Goal: Browse casually: Explore the website without a specific task or goal

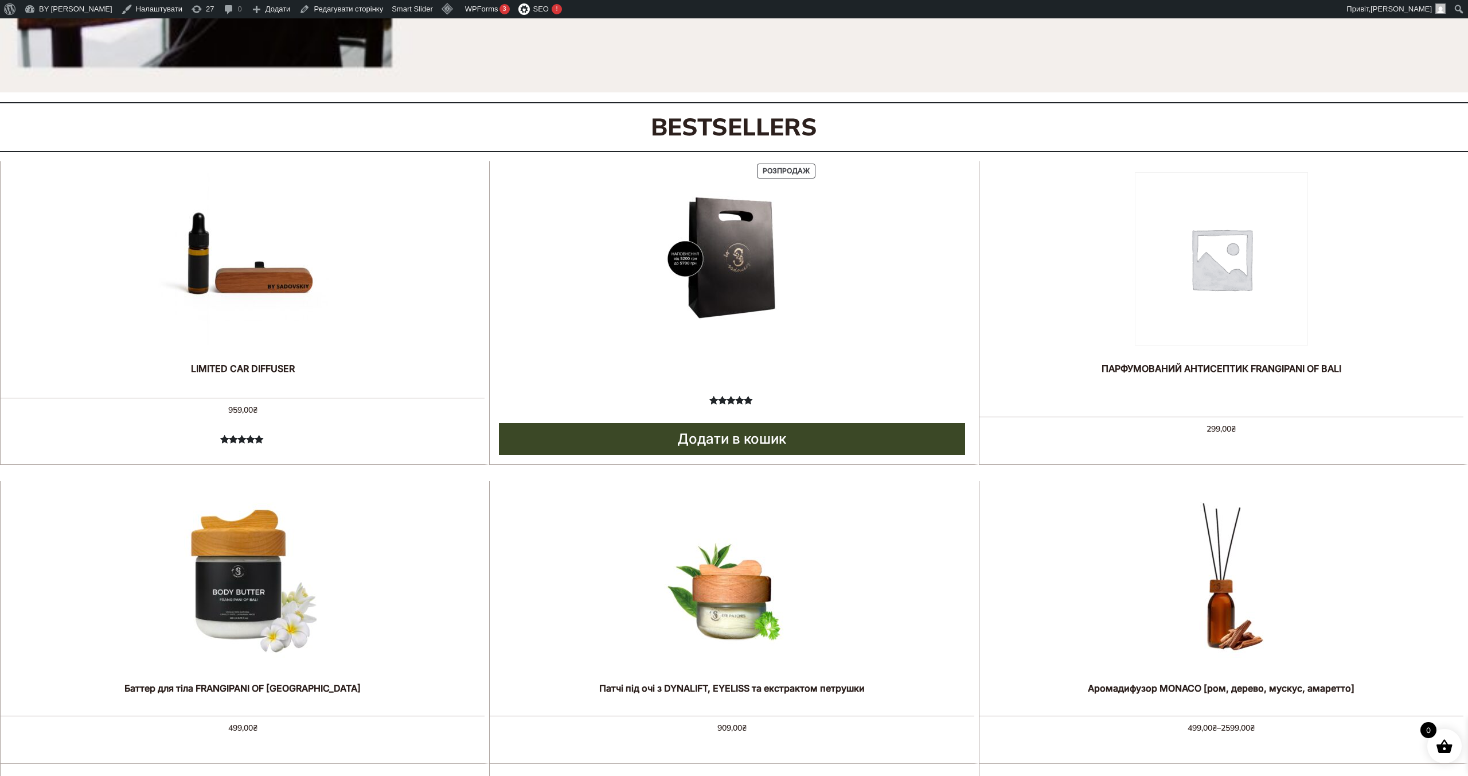
scroll to position [626, 0]
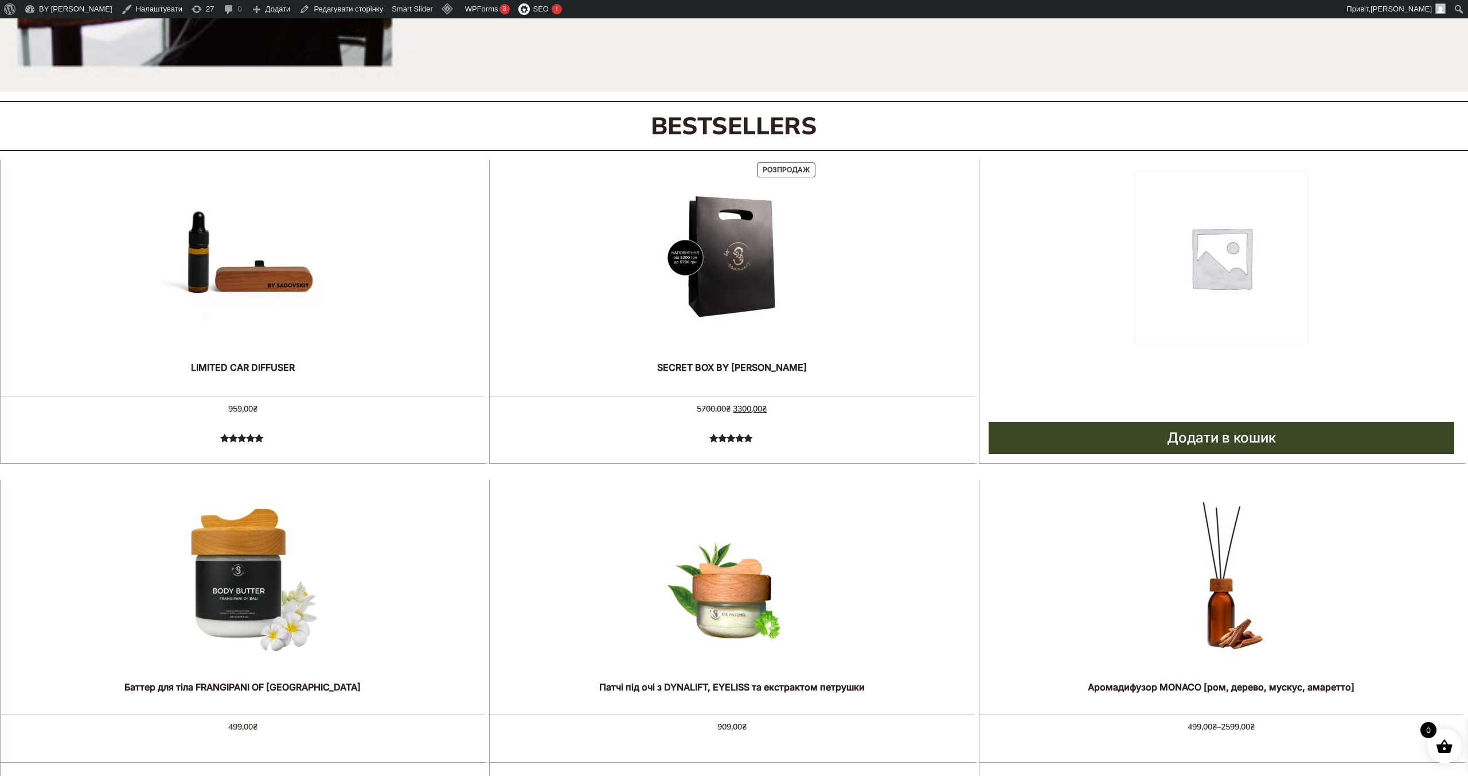
click at [1210, 274] on img at bounding box center [1221, 257] width 173 height 173
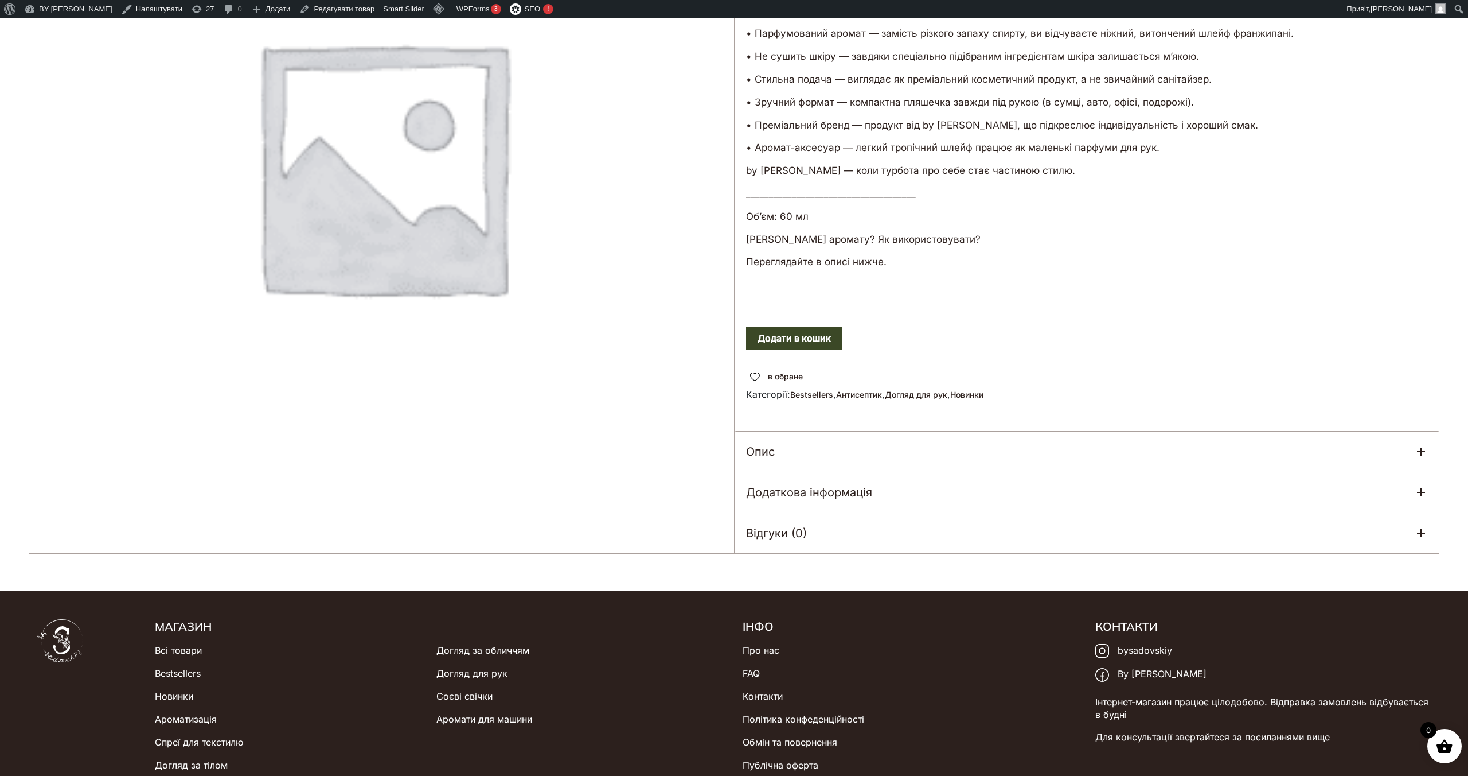
scroll to position [296, 0]
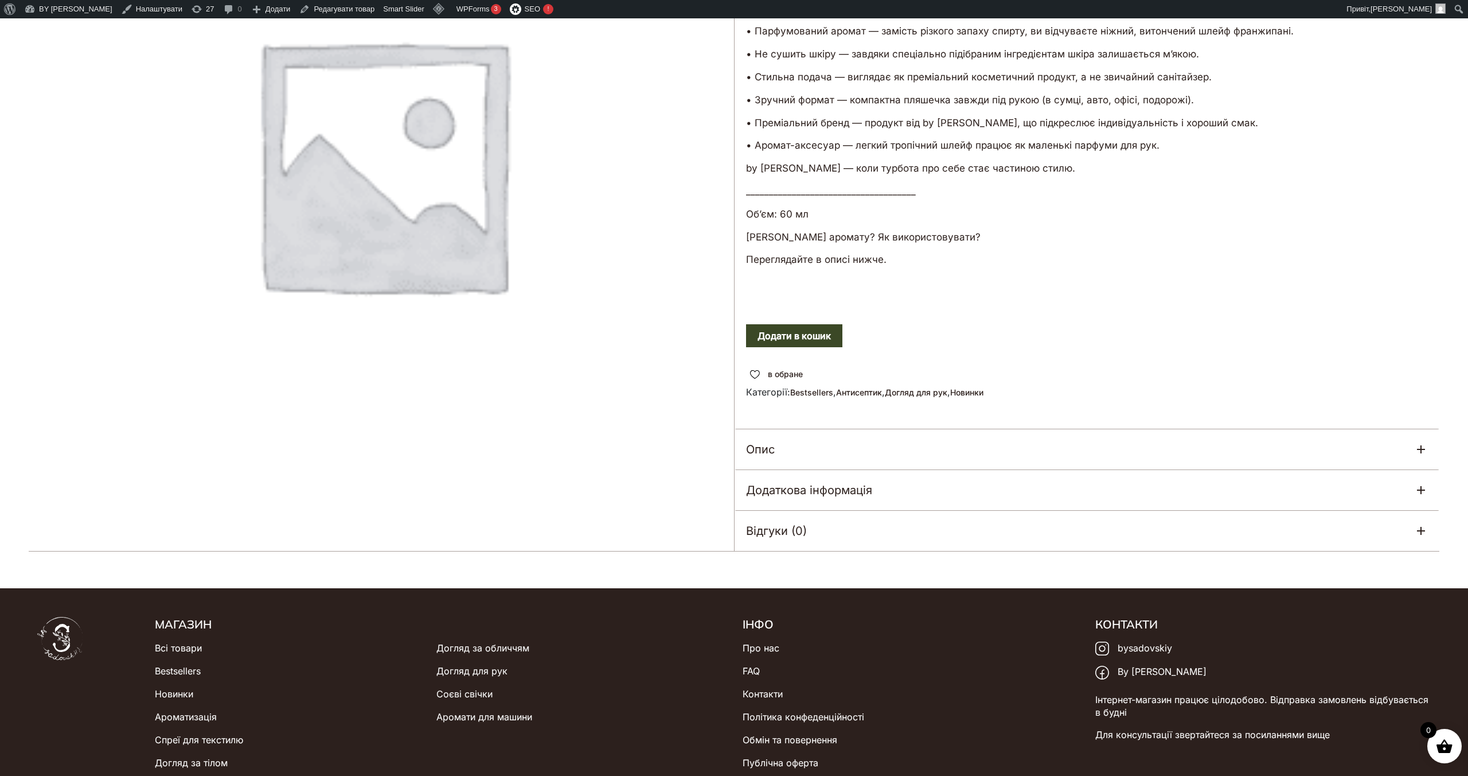
click at [1425, 445] on icon at bounding box center [1422, 449] width 14 height 14
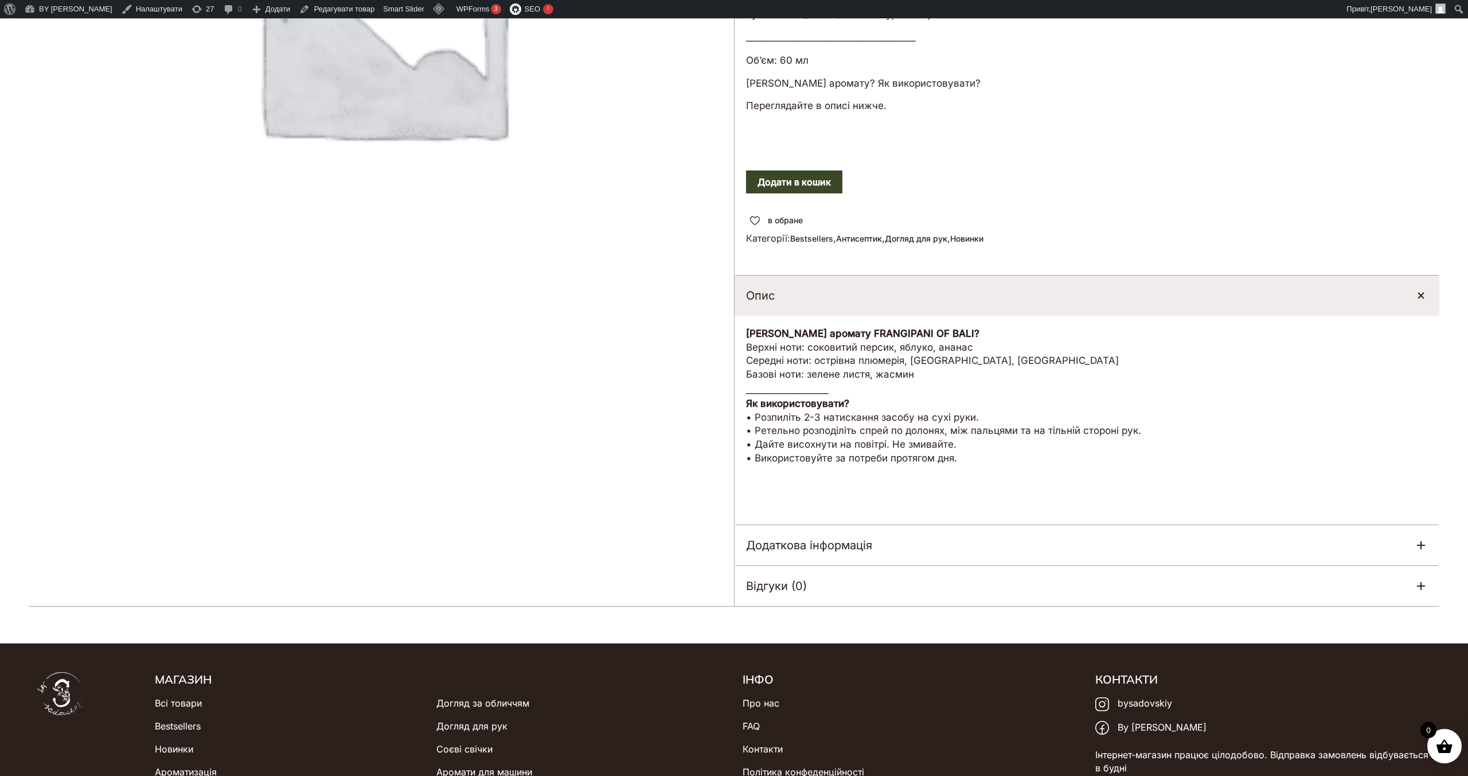
scroll to position [450, 0]
click at [1420, 537] on icon at bounding box center [1422, 544] width 14 height 14
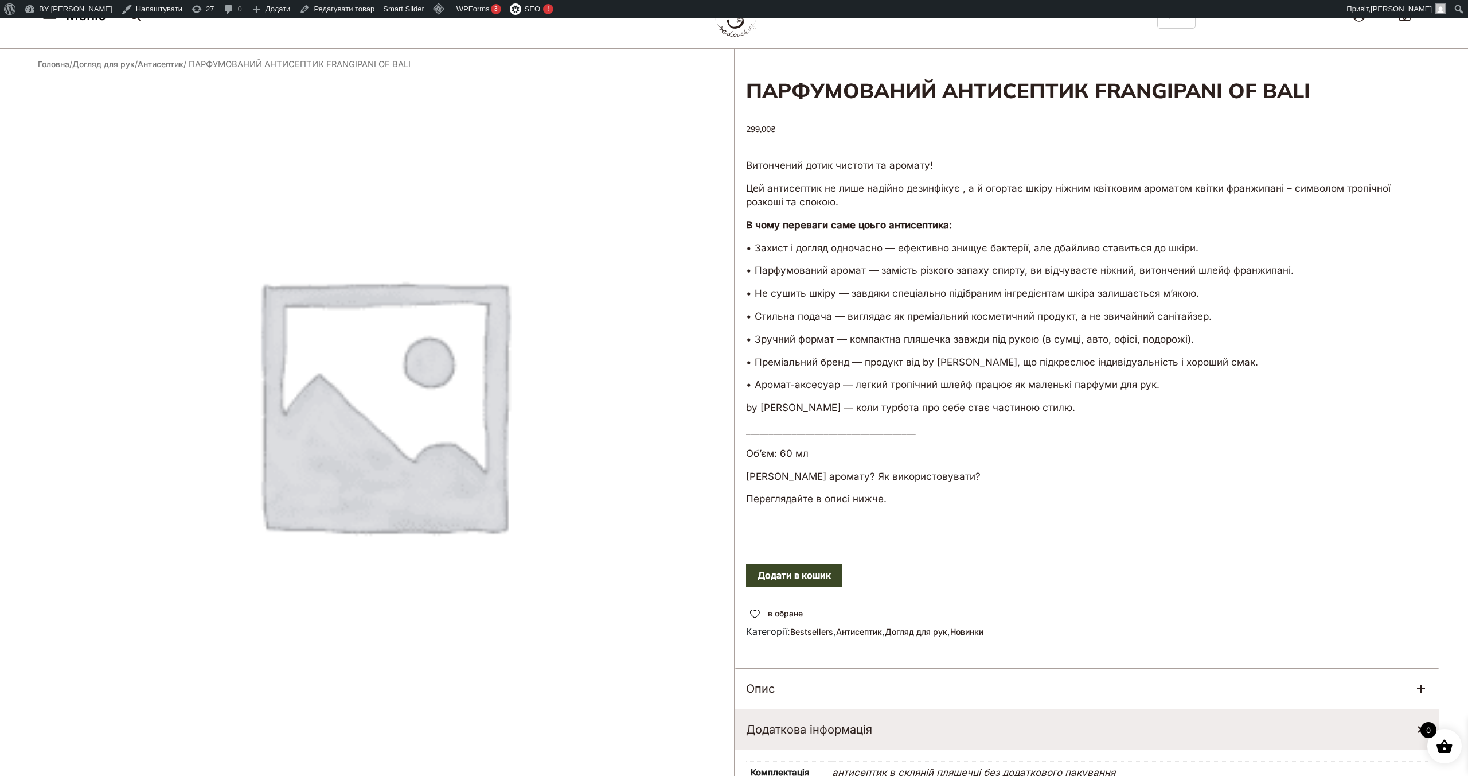
scroll to position [0, 0]
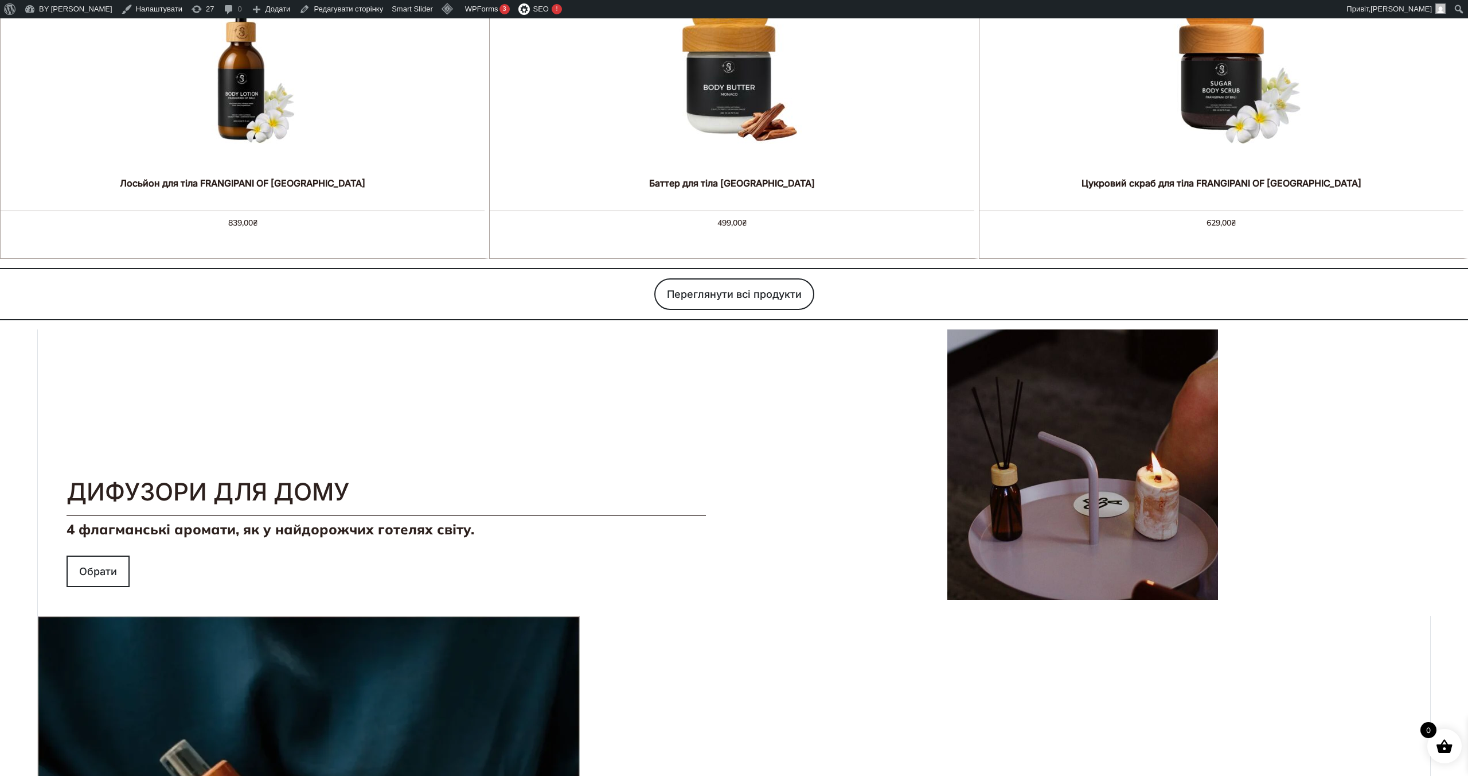
scroll to position [1428, 0]
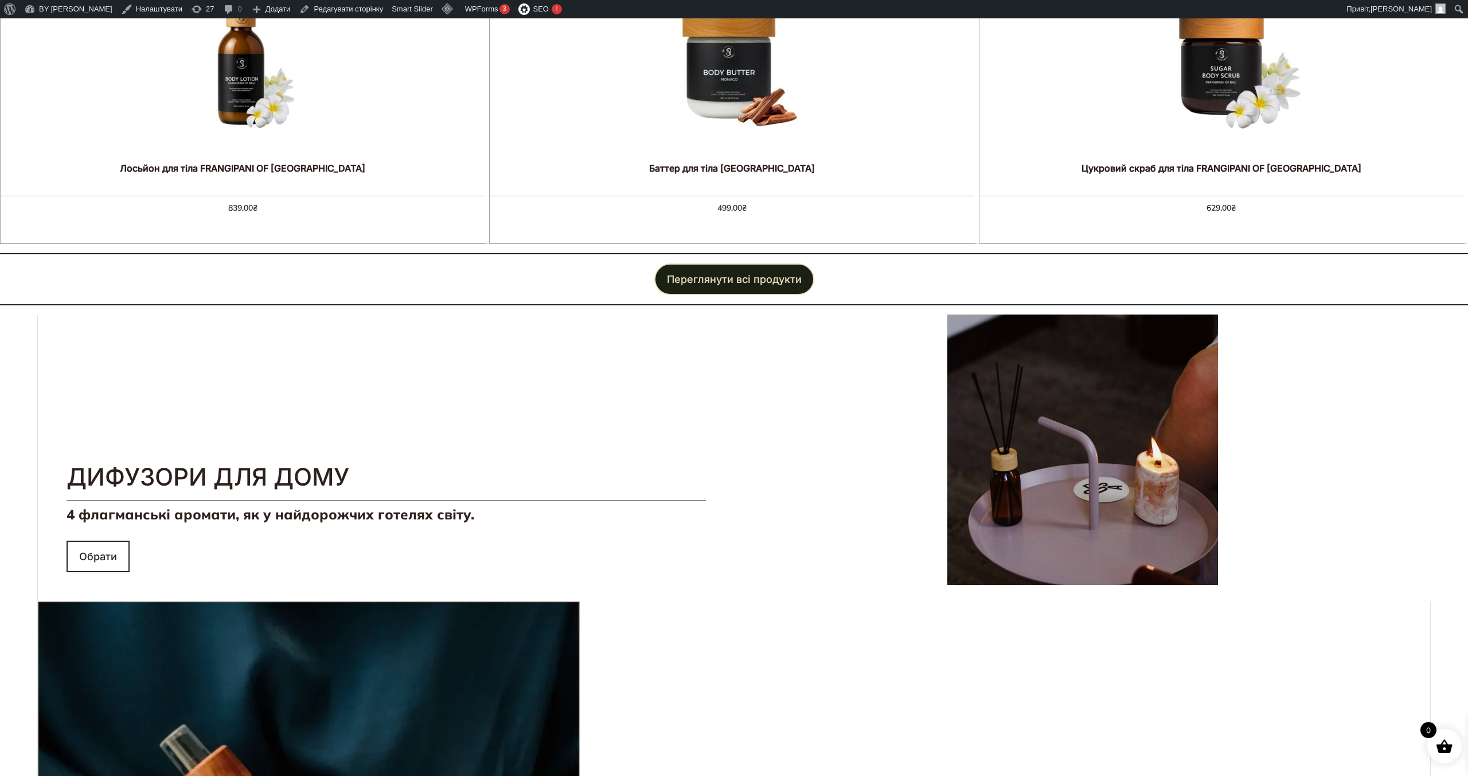
click at [703, 263] on link "Переглянути всі продукти" at bounding box center [734, 279] width 160 height 32
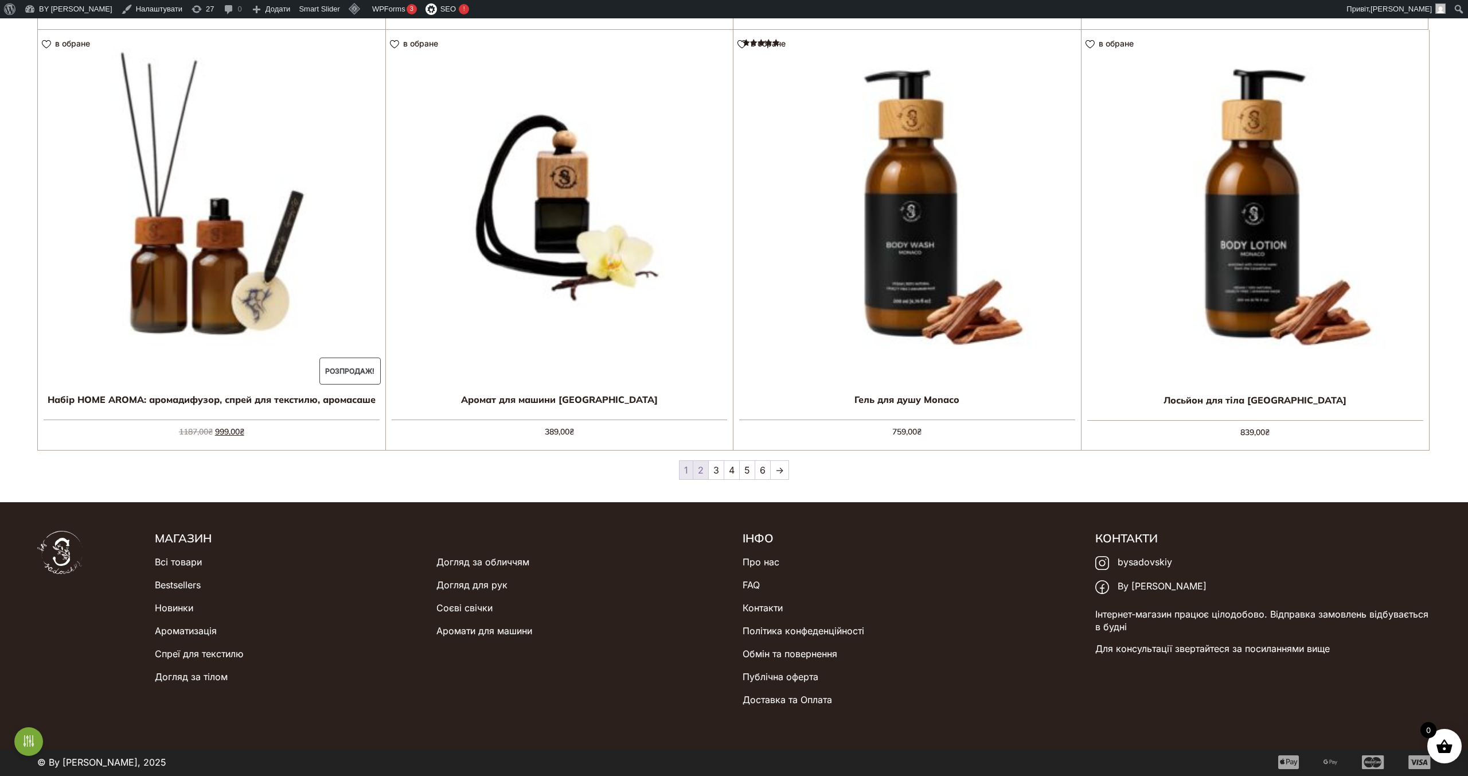
scroll to position [1451, 0]
click at [700, 472] on link "2" at bounding box center [701, 470] width 15 height 18
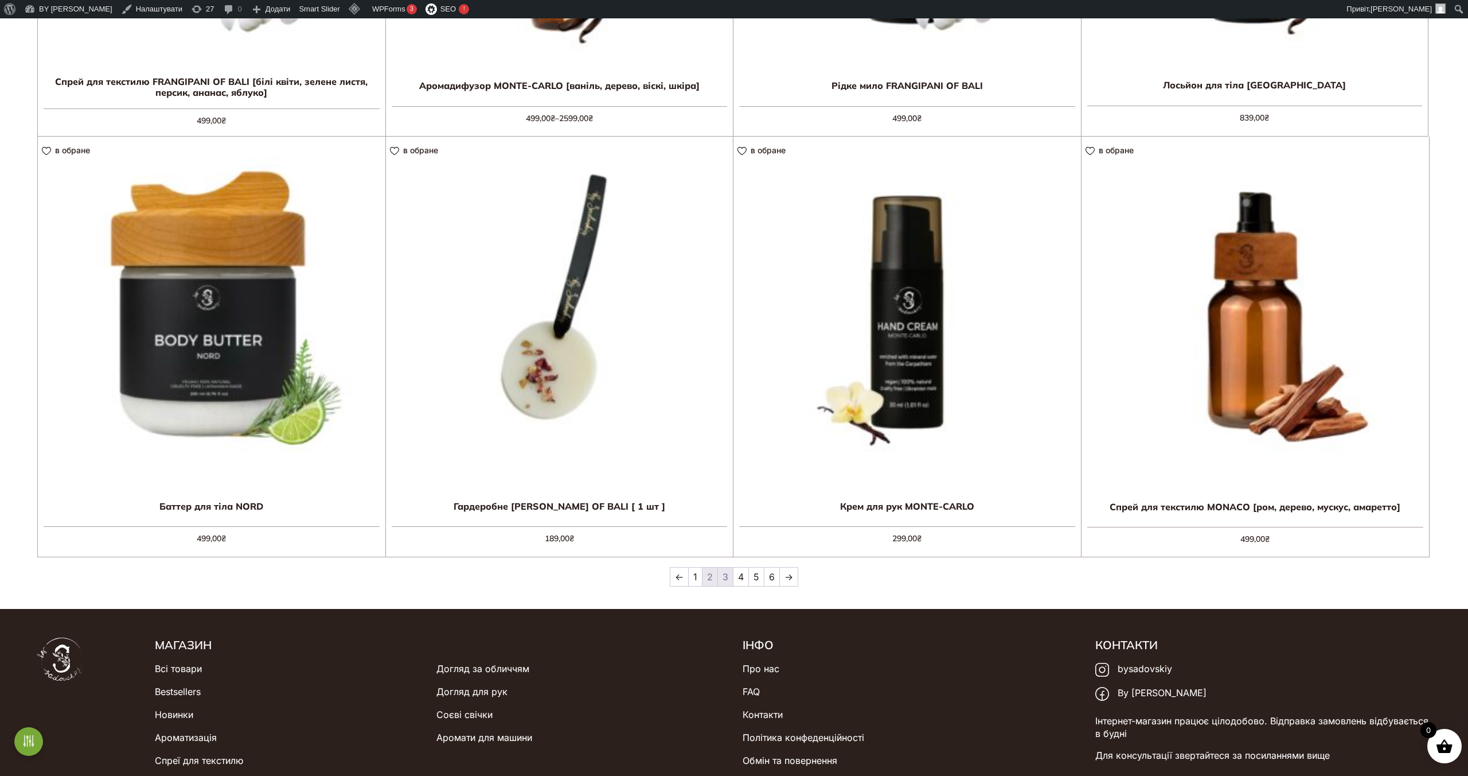
scroll to position [1341, 0]
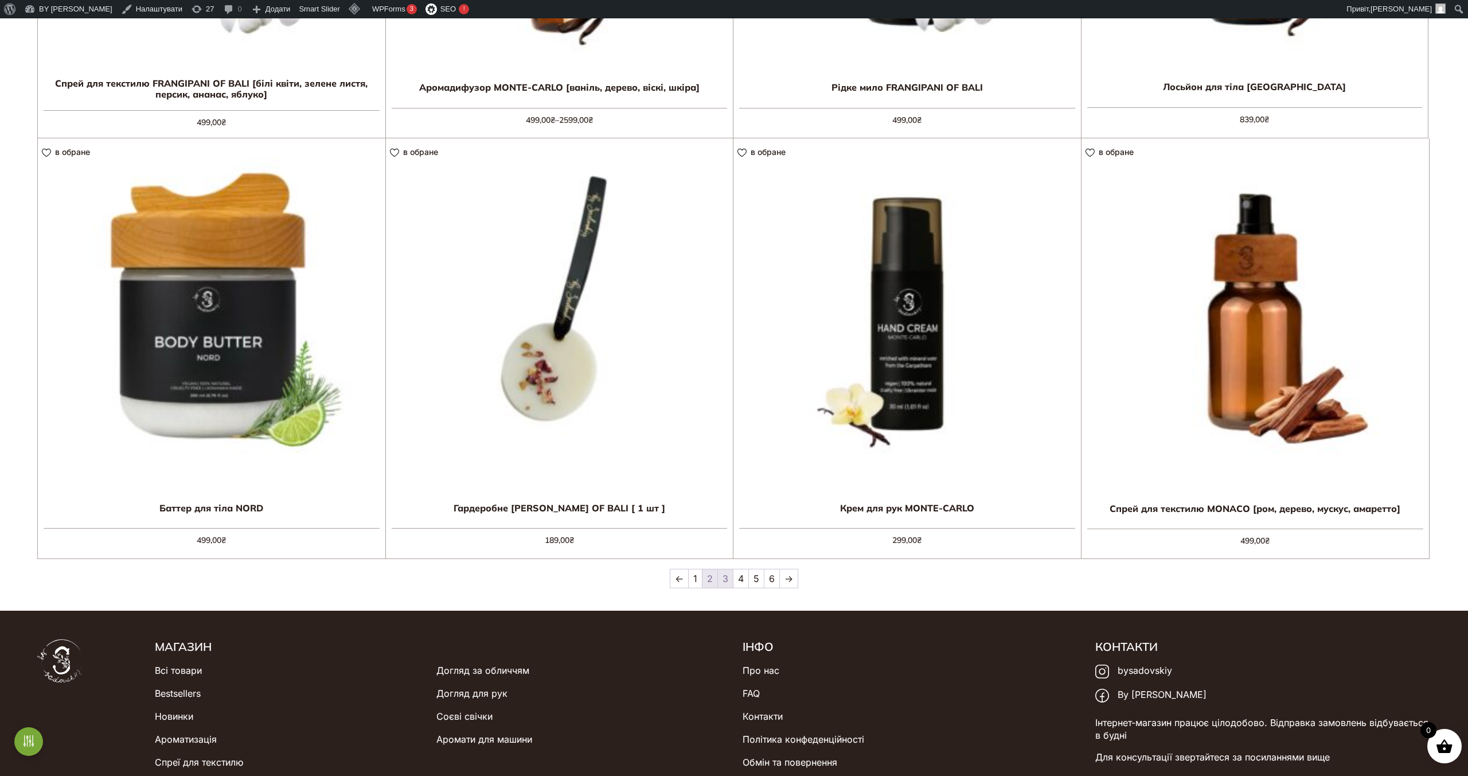
click at [730, 579] on link "3" at bounding box center [725, 578] width 15 height 18
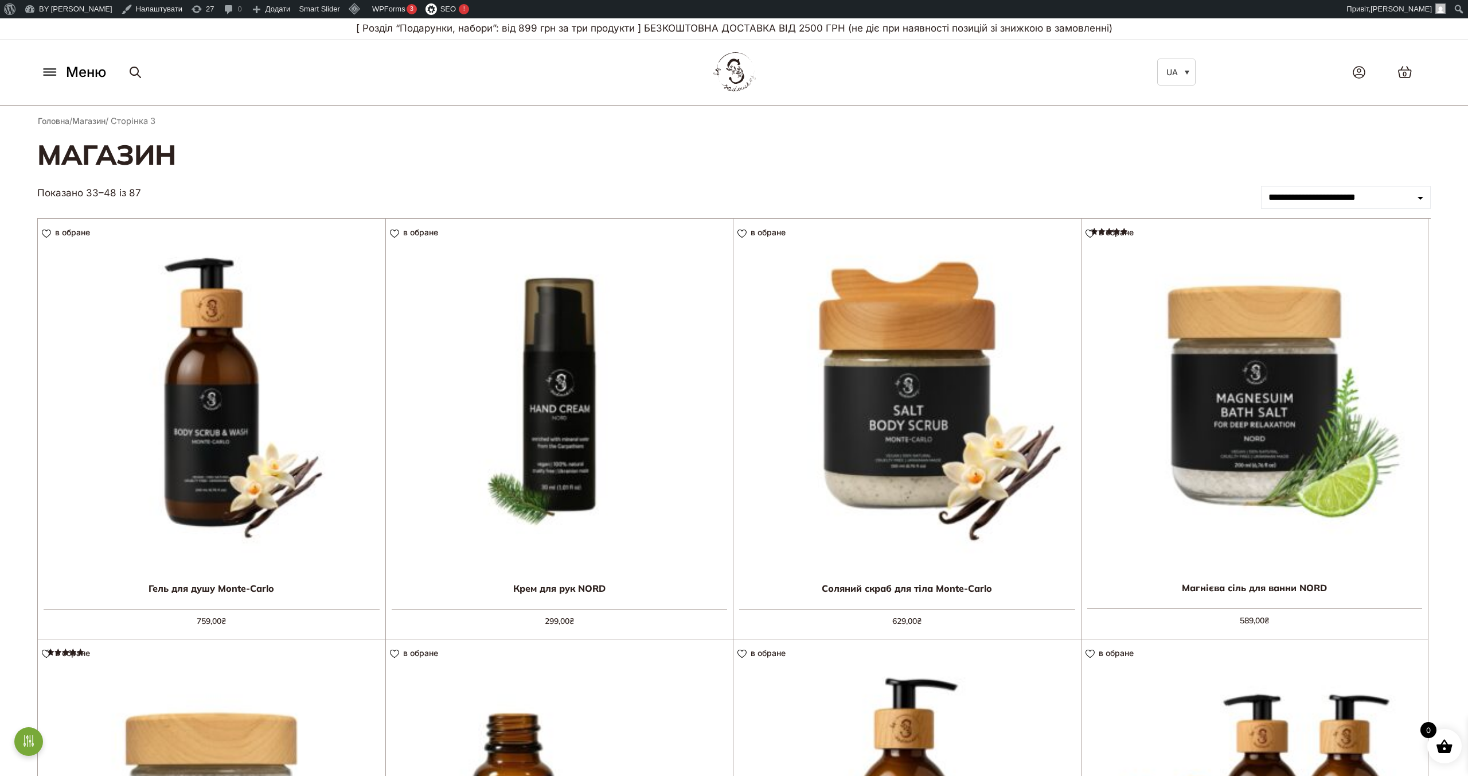
click at [722, 75] on img at bounding box center [734, 72] width 50 height 48
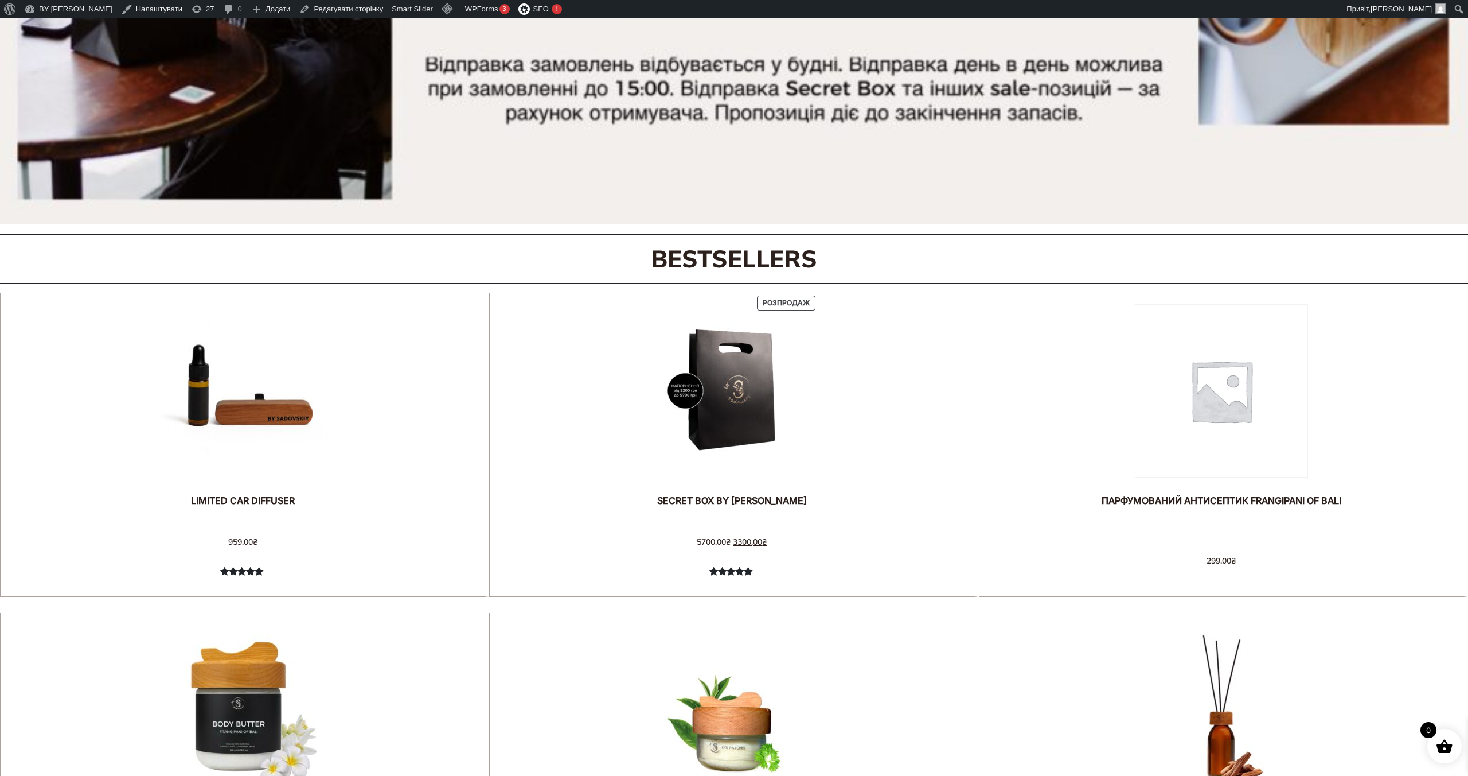
scroll to position [500, 0]
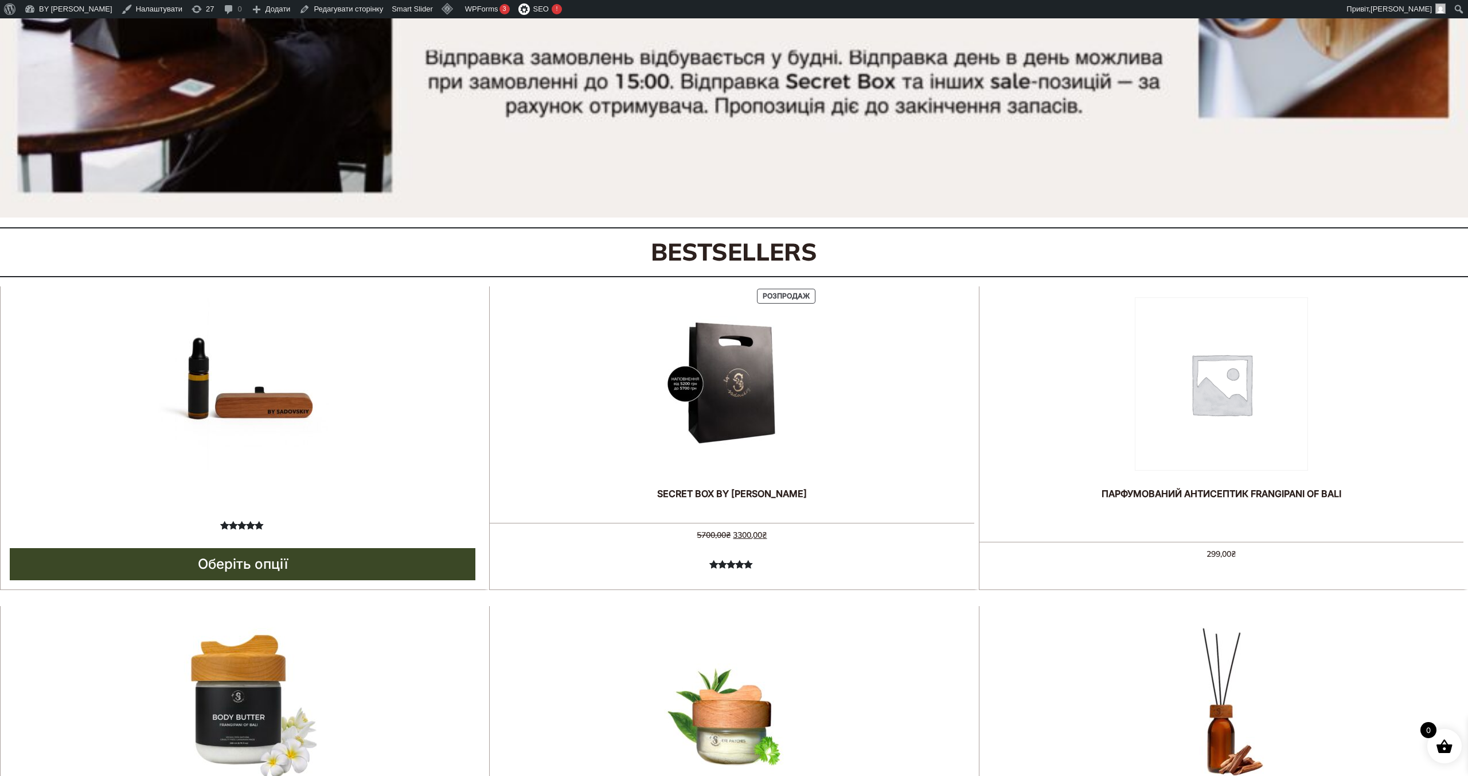
click at [246, 399] on img at bounding box center [243, 384] width 172 height 172
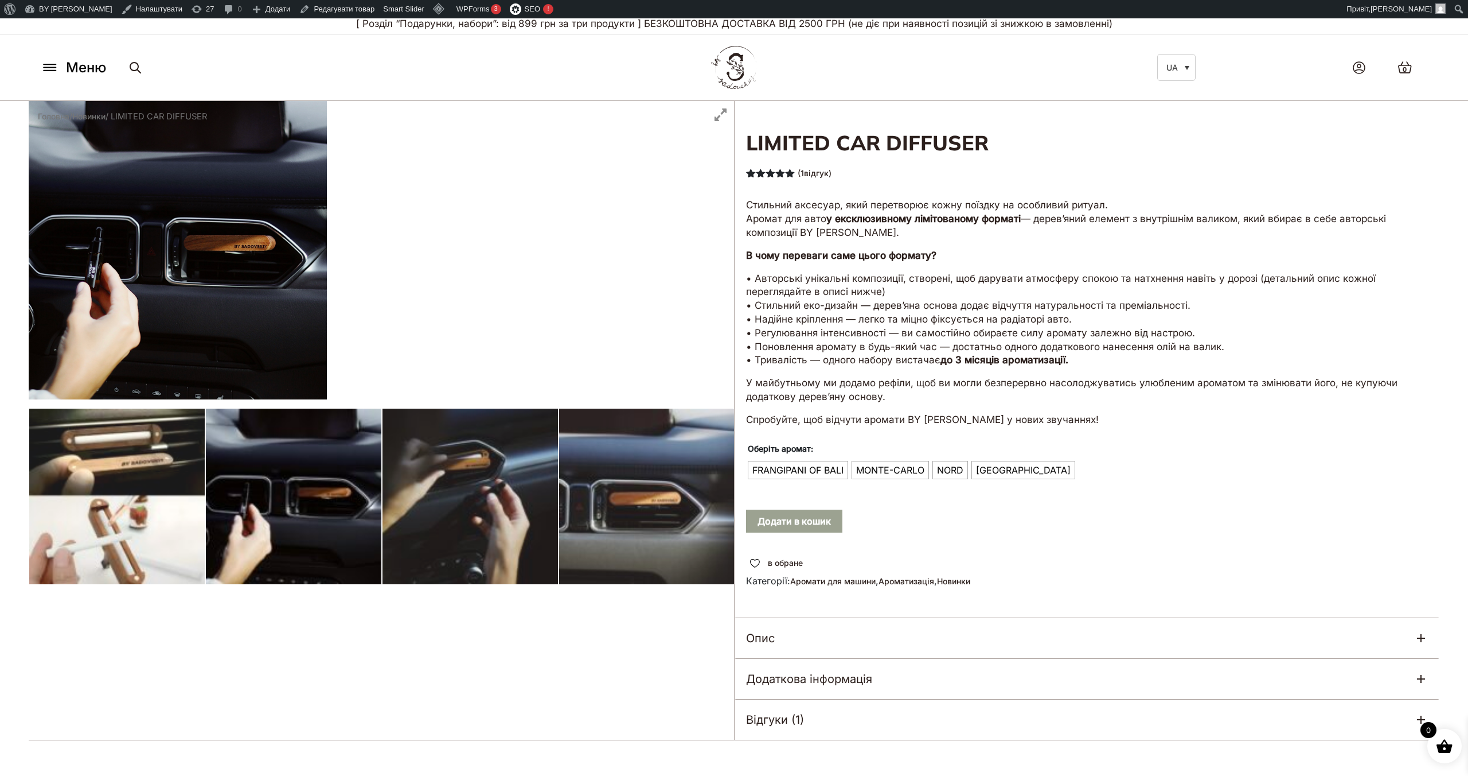
scroll to position [5, 0]
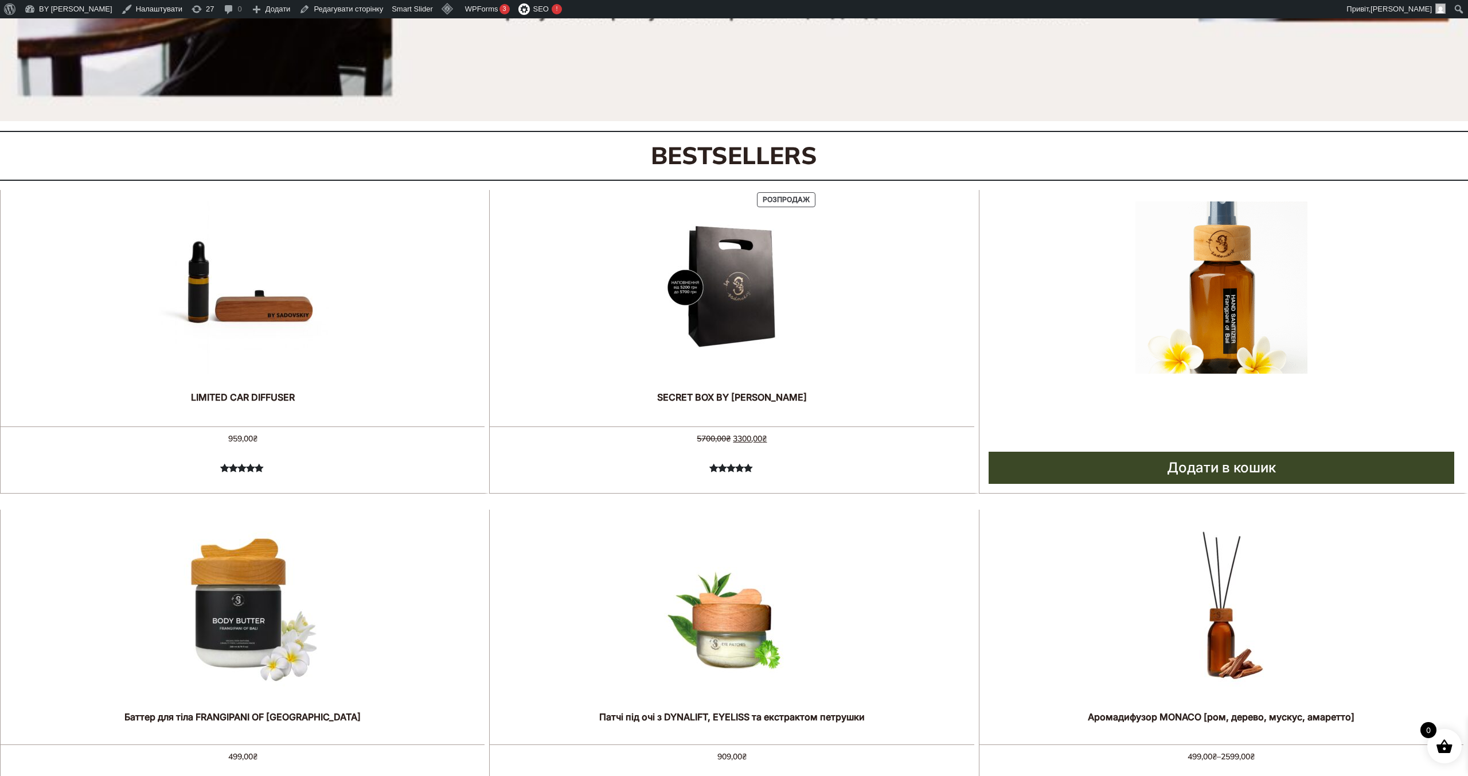
scroll to position [596, 1]
click at [1220, 327] on img at bounding box center [1222, 288] width 172 height 172
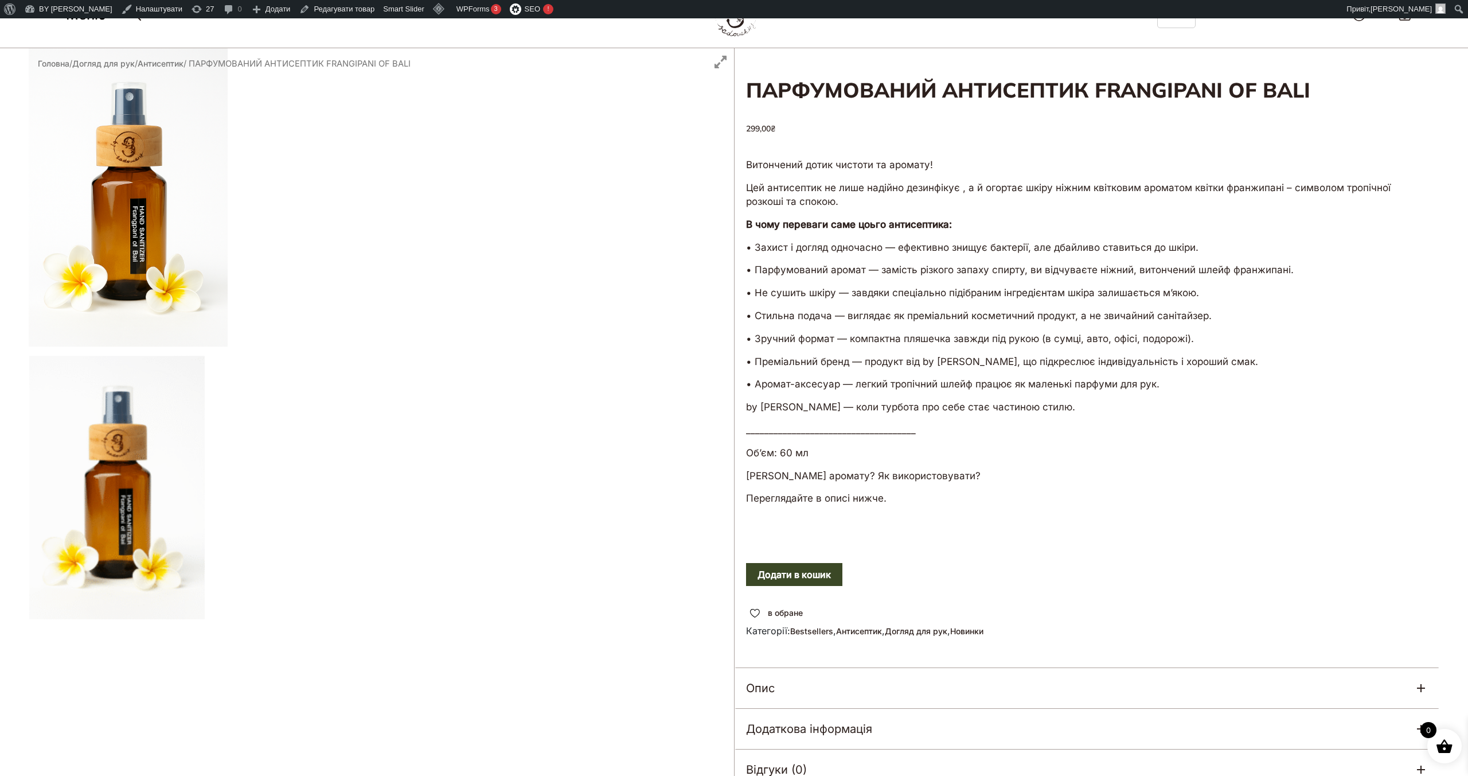
scroll to position [48, 0]
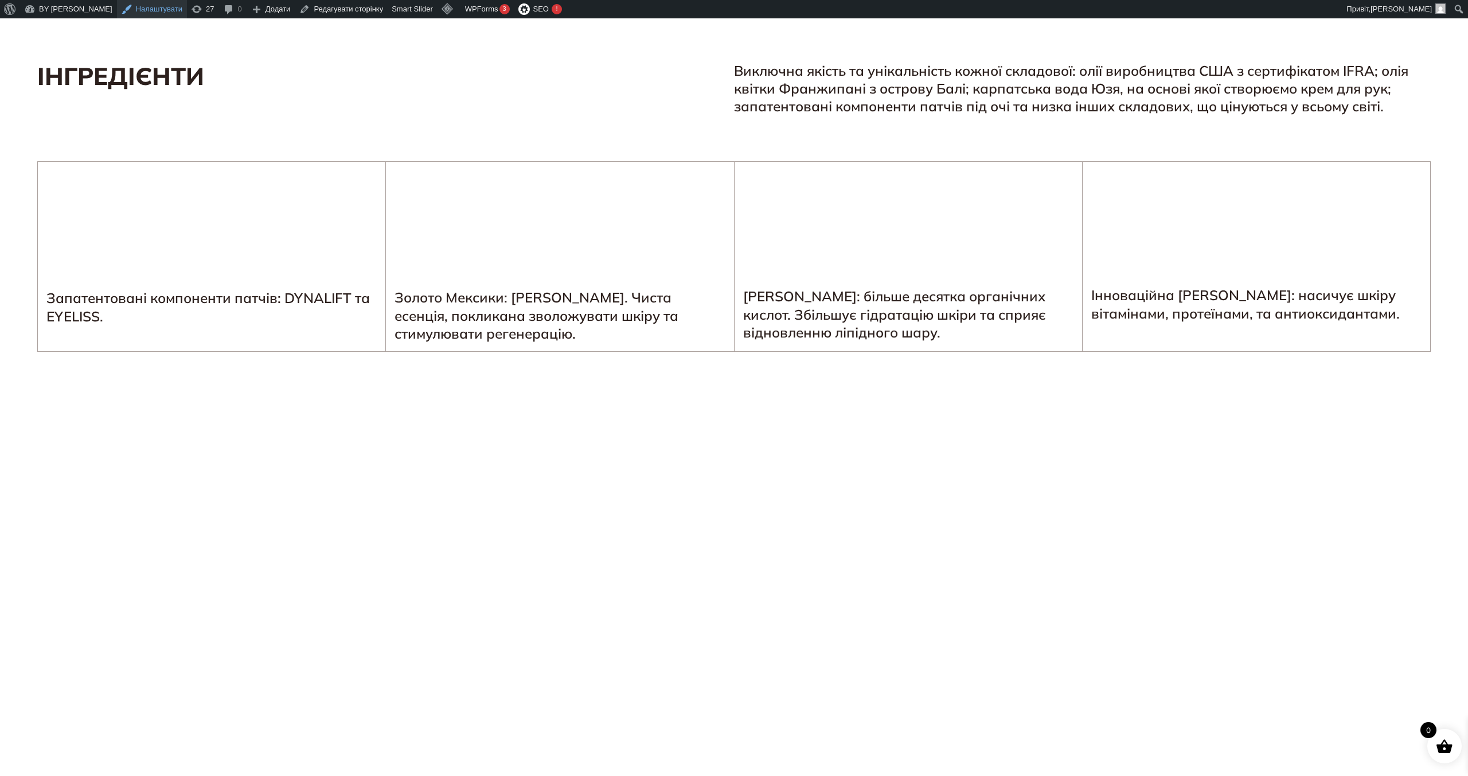
scroll to position [3028, 0]
